Goal: Find specific page/section: Find specific page/section

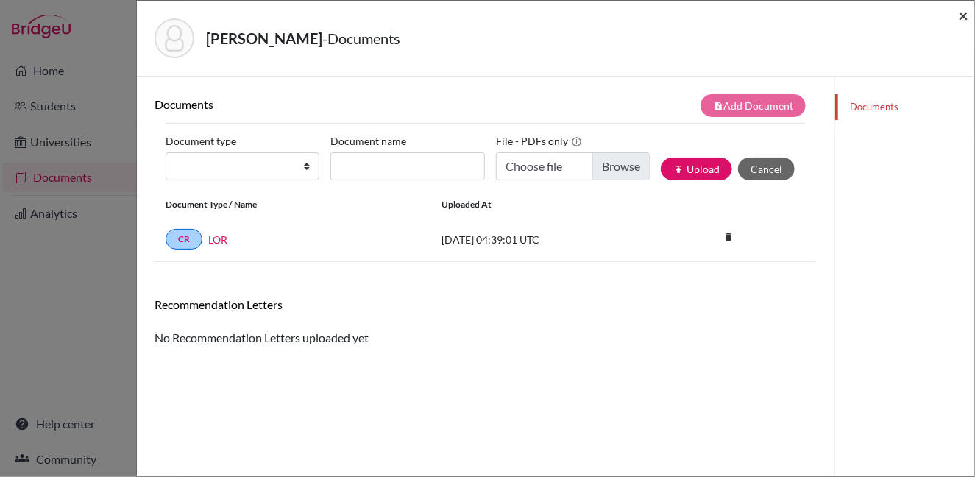
click at [965, 18] on span "×" at bounding box center [963, 14] width 10 height 21
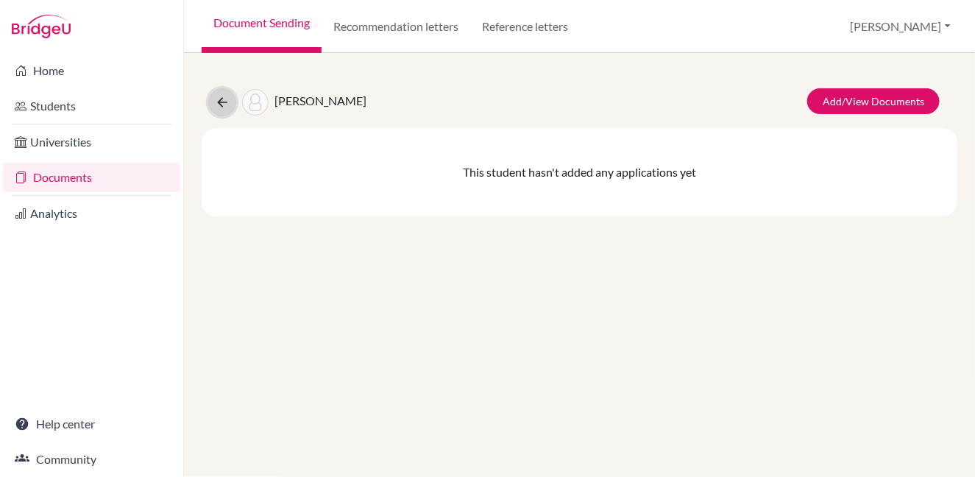
click at [227, 102] on icon at bounding box center [222, 102] width 15 height 15
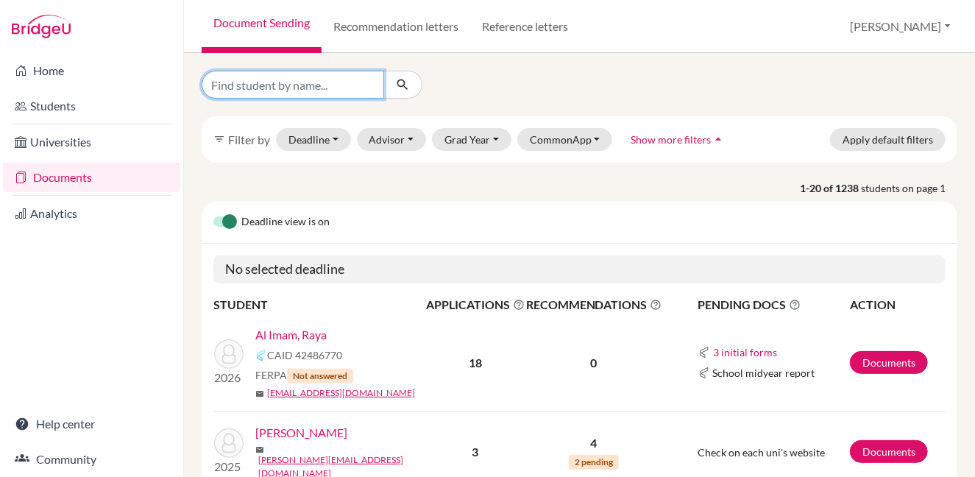
click at [351, 88] on input "Find student by name..." at bounding box center [293, 85] width 183 height 28
type input "aznah"
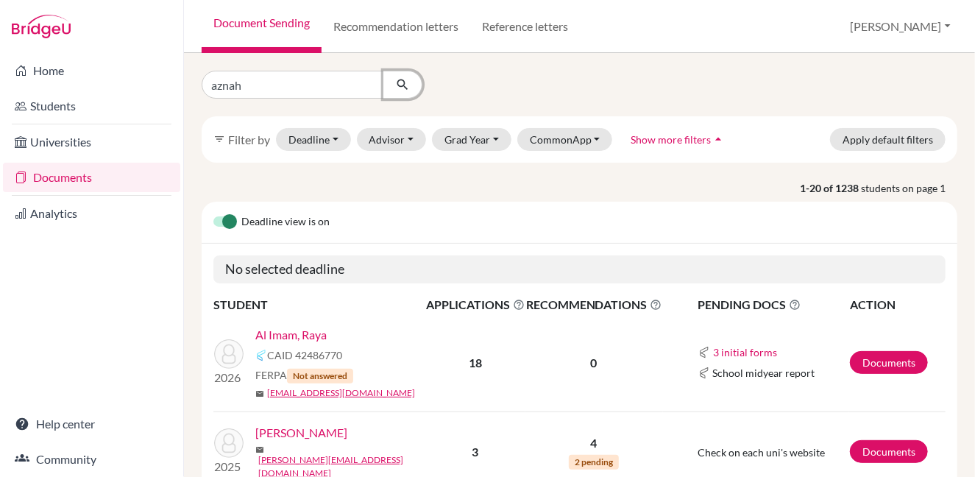
click at [400, 90] on icon "submit" at bounding box center [402, 84] width 15 height 15
